Goal: Find specific page/section: Find specific page/section

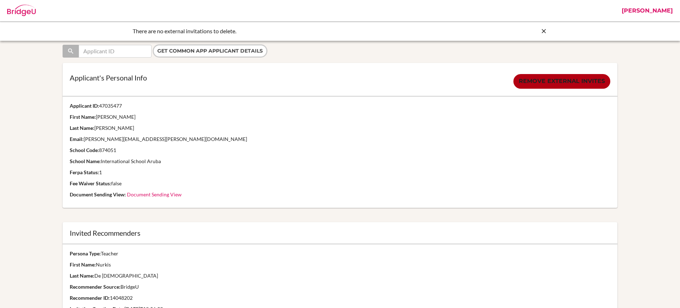
click at [652, 7] on link "[PERSON_NAME]" at bounding box center [647, 10] width 58 height 21
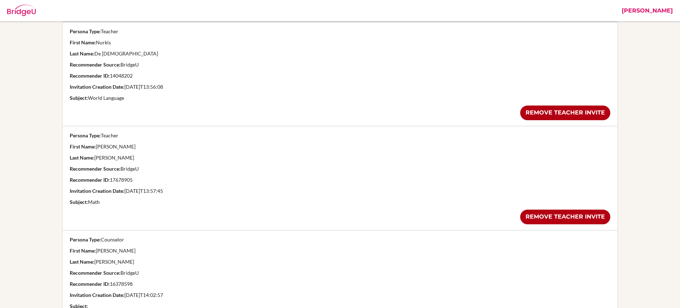
scroll to position [222, 0]
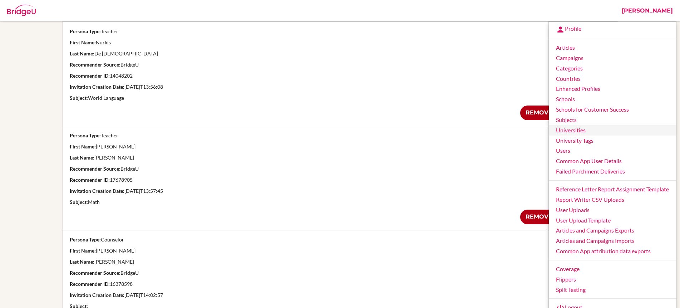
click at [582, 130] on link "Universities" at bounding box center [612, 130] width 127 height 10
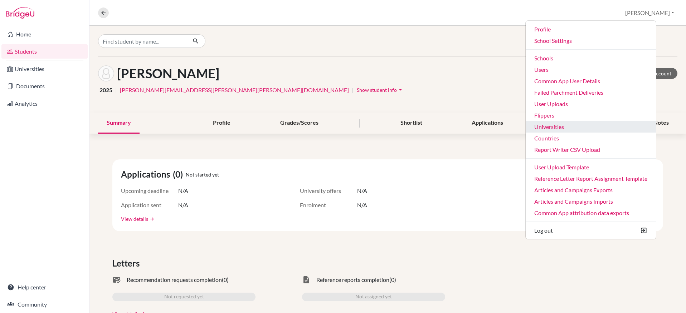
click at [588, 126] on link "Universities" at bounding box center [590, 126] width 130 height 11
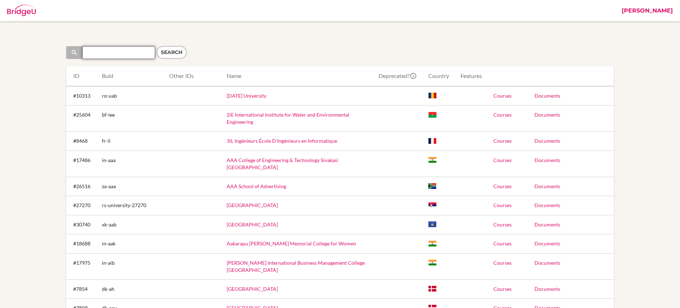
click at [140, 52] on input "Search" at bounding box center [118, 52] width 73 height 13
type input "nebrija"
click at [166, 52] on input "Search" at bounding box center [171, 52] width 31 height 13
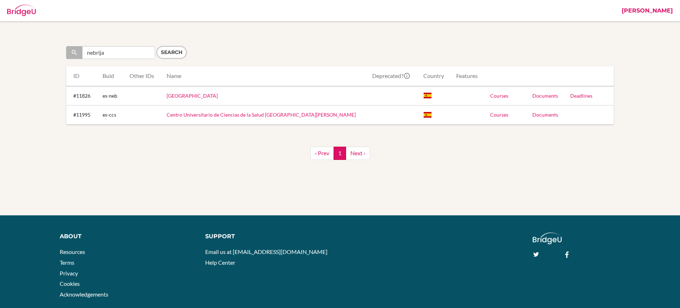
click at [495, 97] on link "Courses" at bounding box center [499, 96] width 18 height 6
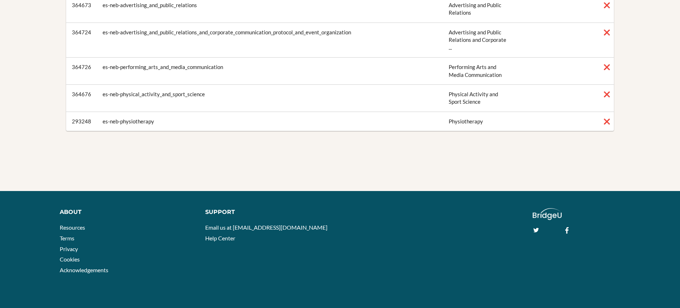
scroll to position [7839, 0]
